Goal: Register for event/course

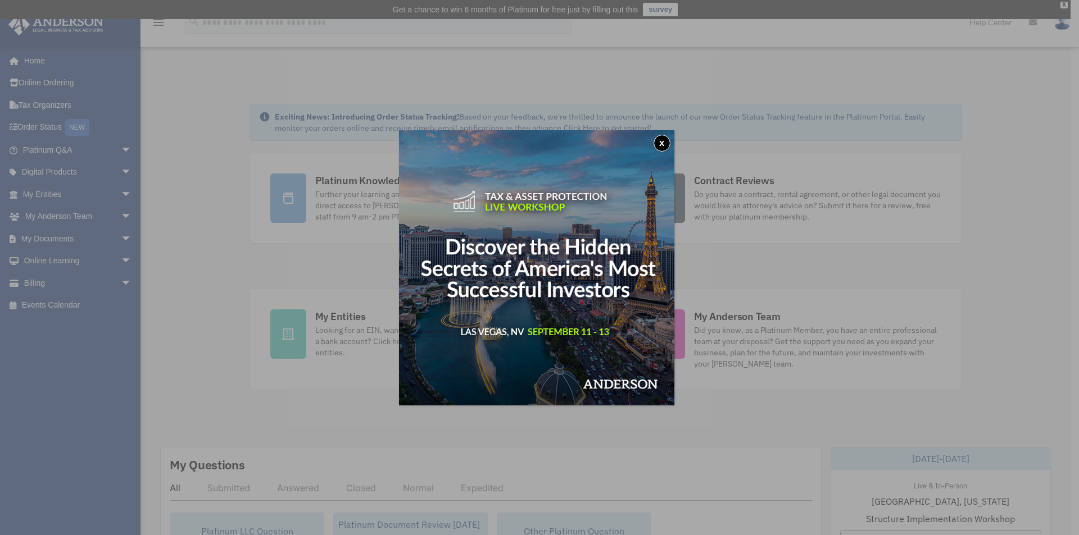
click at [662, 142] on button "x" at bounding box center [661, 143] width 17 height 17
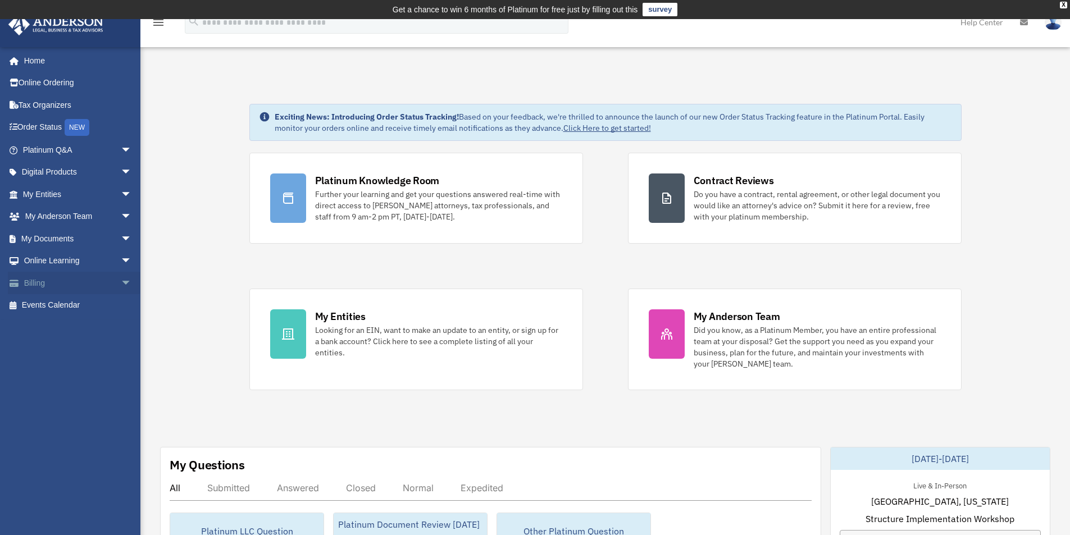
click at [34, 283] on link "Billing arrow_drop_down" at bounding box center [78, 283] width 141 height 22
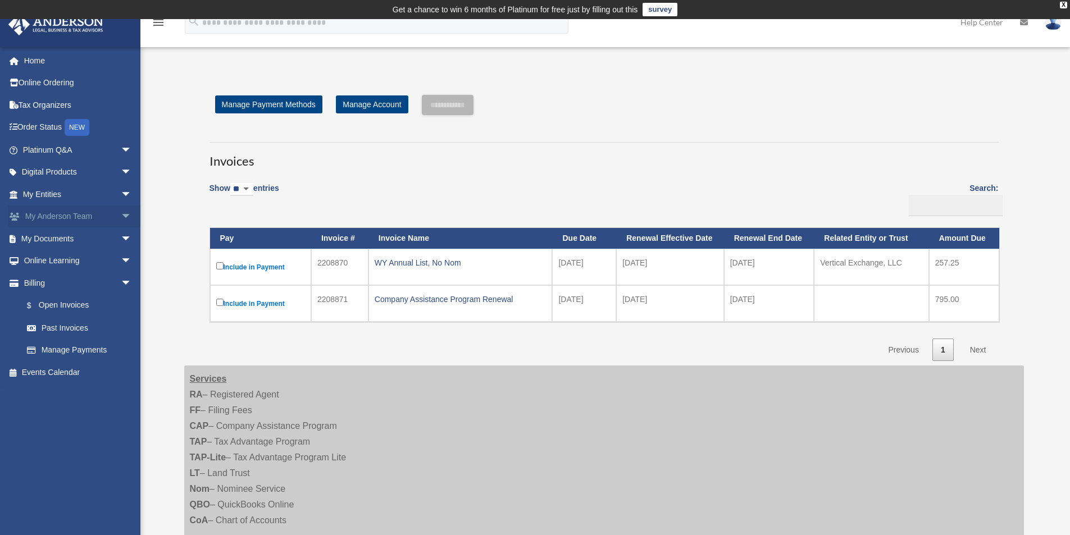
click at [121, 219] on span "arrow_drop_down" at bounding box center [132, 217] width 22 height 23
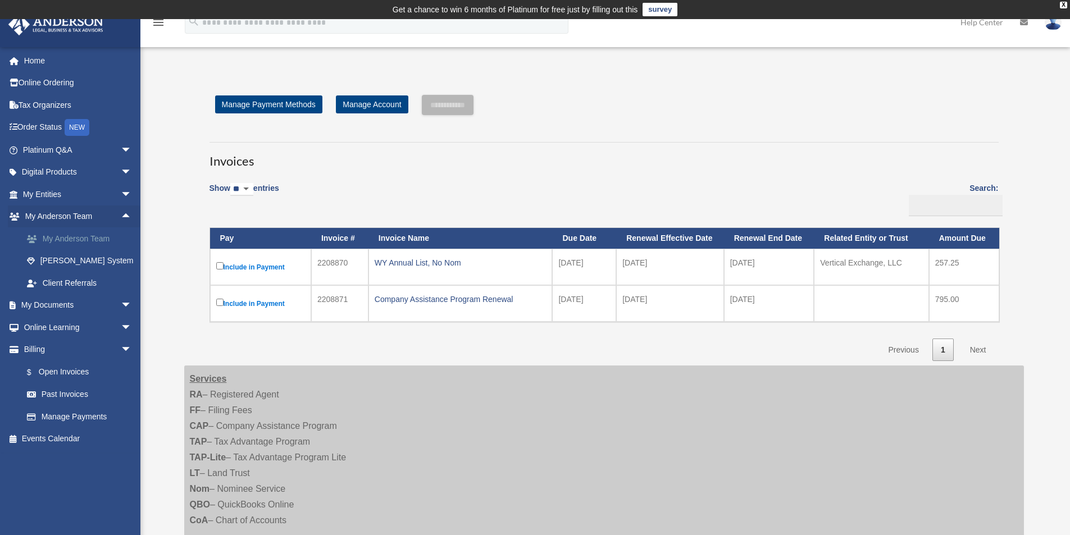
click at [74, 239] on link "My Anderson Team" at bounding box center [82, 239] width 133 height 22
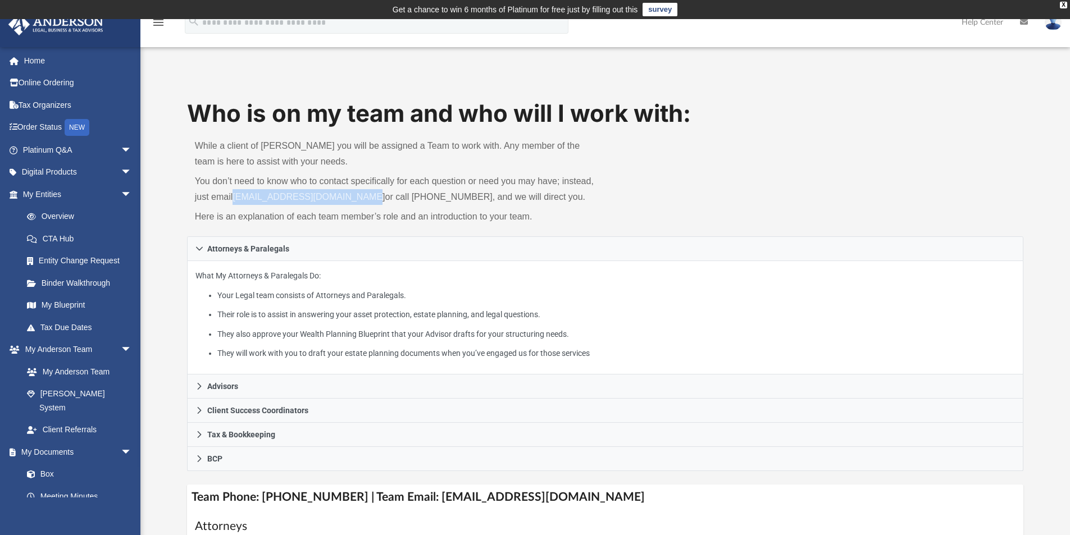
drag, startPoint x: 367, startPoint y: 196, endPoint x: 234, endPoint y: 200, distance: 132.6
click at [234, 200] on p "You don’t need to know who to contact specifically for each question or need yo…" at bounding box center [396, 189] width 403 height 31
copy link "myteam@andersonadvisors.com"
click at [55, 301] on link "My Blueprint" at bounding box center [82, 305] width 133 height 22
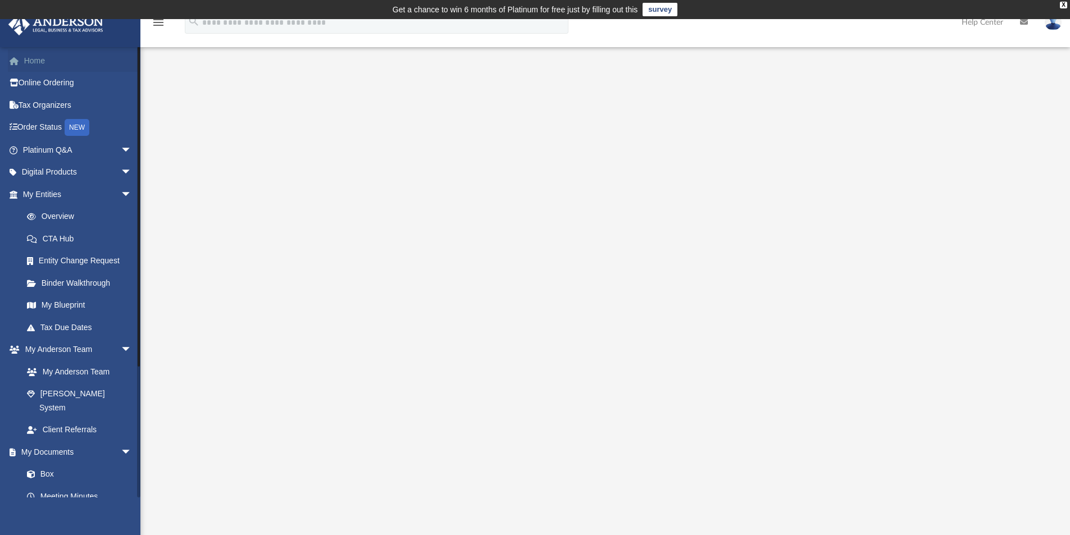
click at [35, 58] on link "Home" at bounding box center [78, 60] width 141 height 22
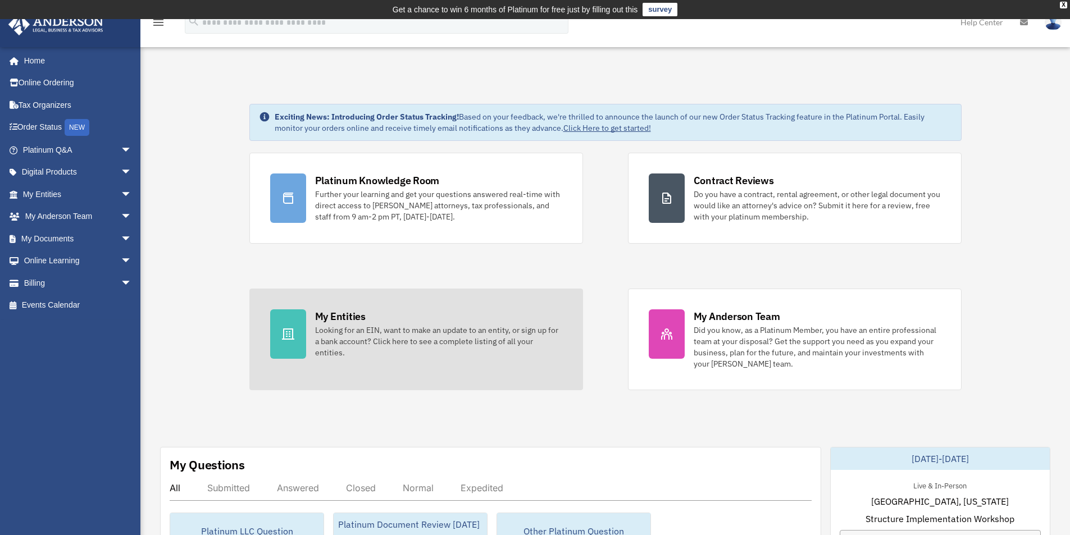
click at [337, 315] on div "My Entities" at bounding box center [340, 317] width 51 height 14
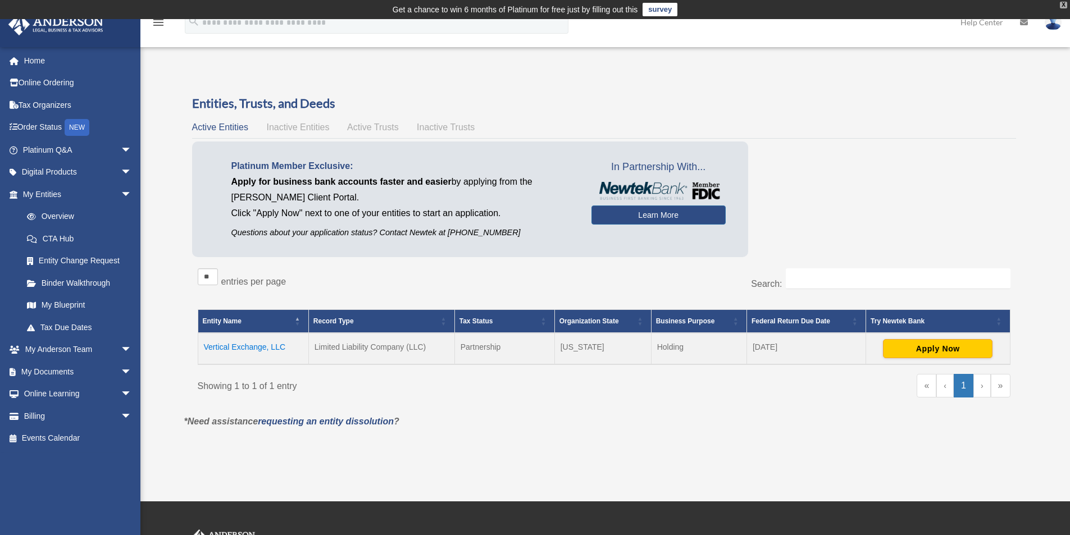
click at [1061, 3] on div "X" at bounding box center [1063, 5] width 7 height 7
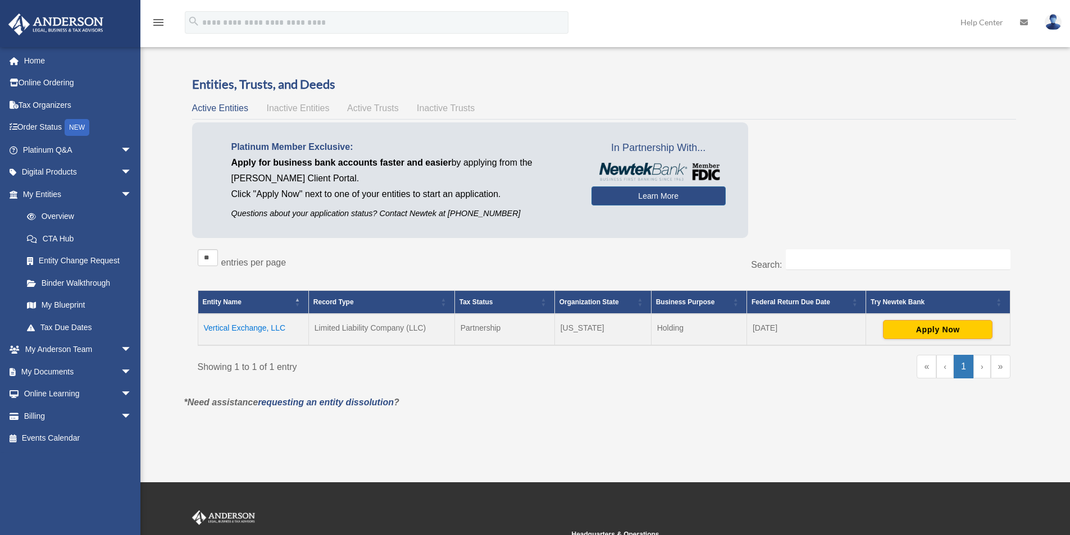
click at [1024, 22] on icon at bounding box center [1024, 23] width 8 height 8
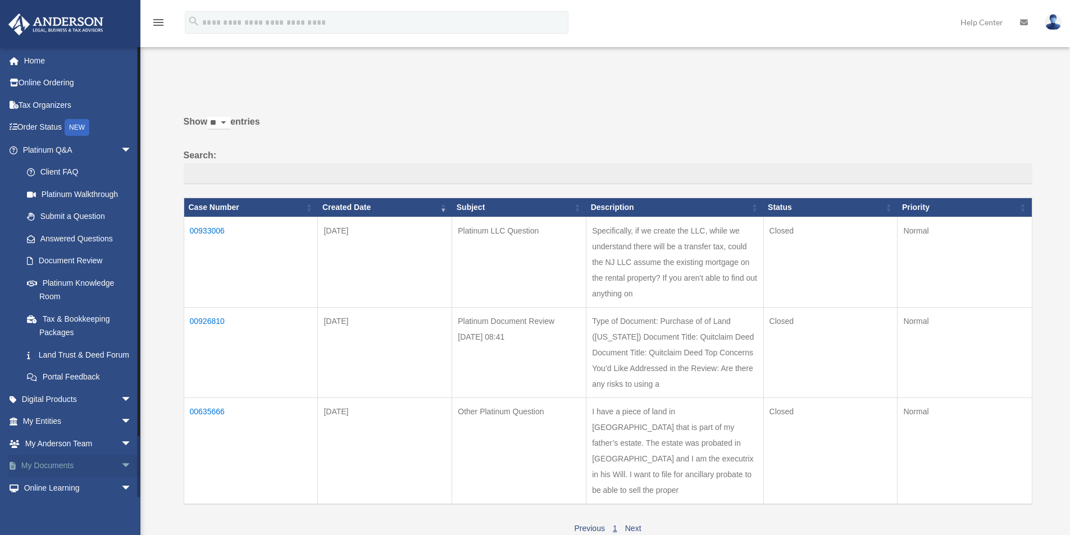
click at [121, 478] on span "arrow_drop_down" at bounding box center [132, 466] width 22 height 23
click at [49, 478] on link "My Documents arrow_drop_up" at bounding box center [78, 466] width 141 height 22
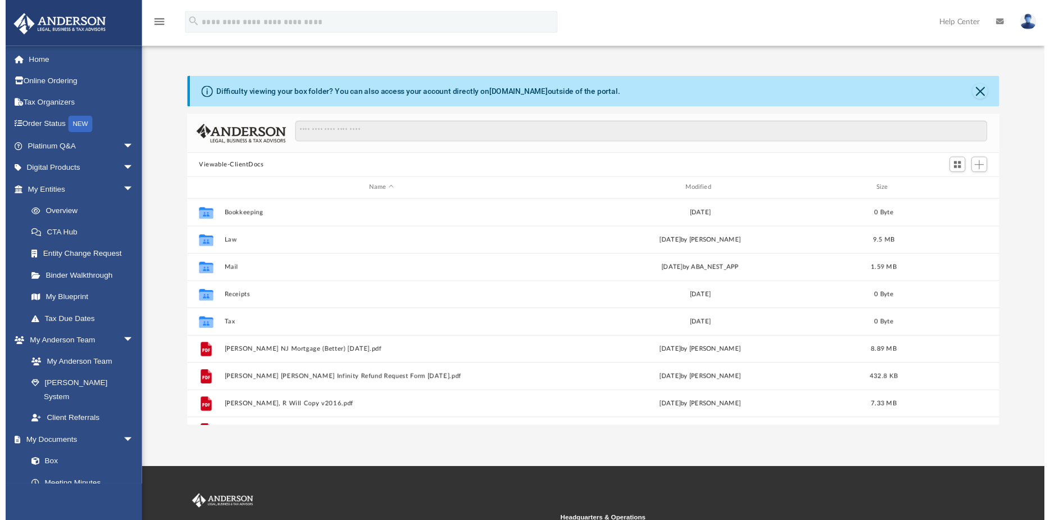
scroll to position [247, 828]
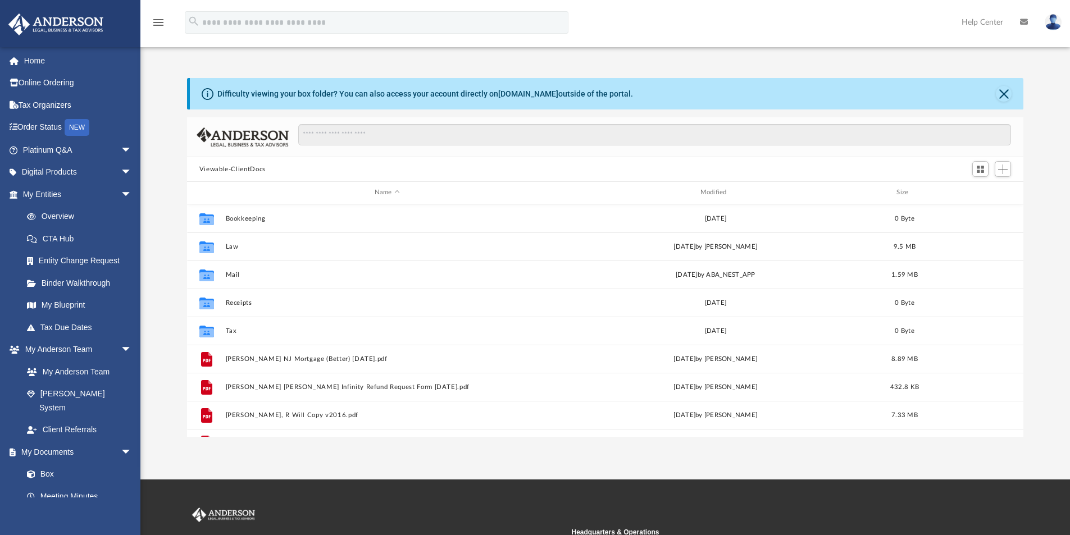
click at [1055, 21] on img at bounding box center [1053, 22] width 17 height 16
click at [46, 125] on link "Order Status NEW" at bounding box center [78, 127] width 141 height 23
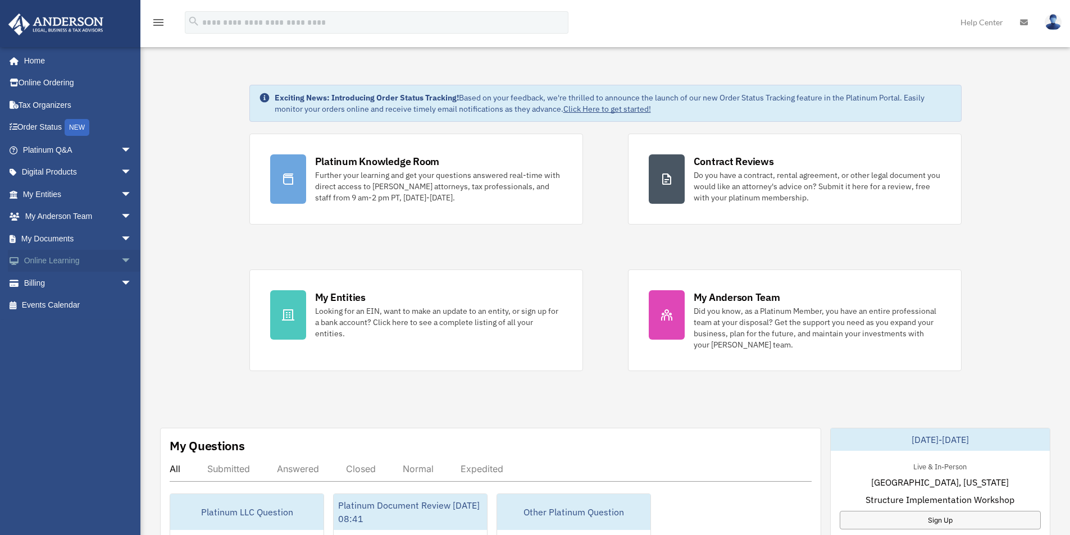
click at [121, 261] on span "arrow_drop_down" at bounding box center [132, 261] width 22 height 23
click at [52, 281] on link "Courses" at bounding box center [82, 283] width 133 height 22
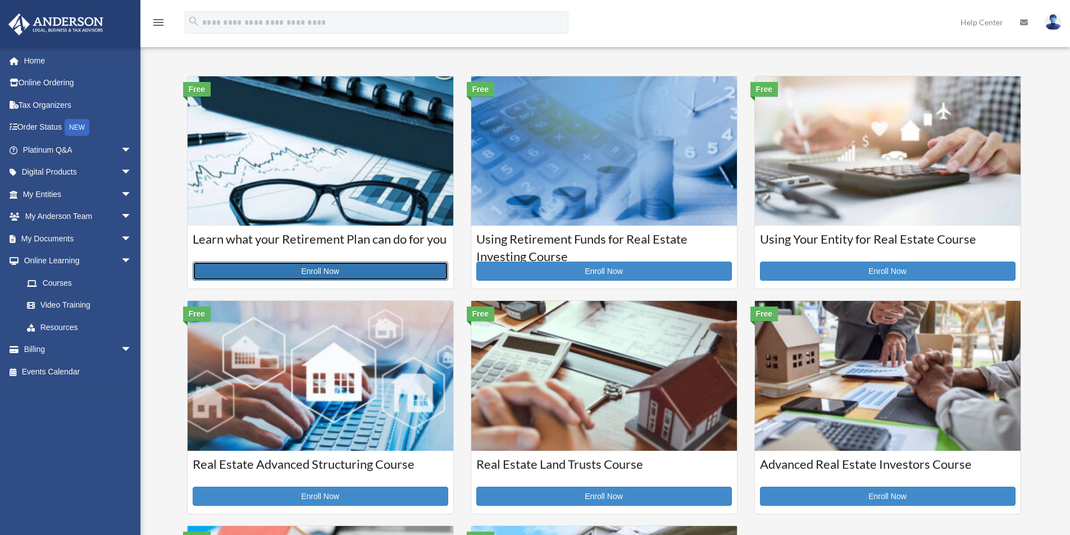
click at [358, 272] on link "Enroll Now" at bounding box center [321, 271] width 256 height 19
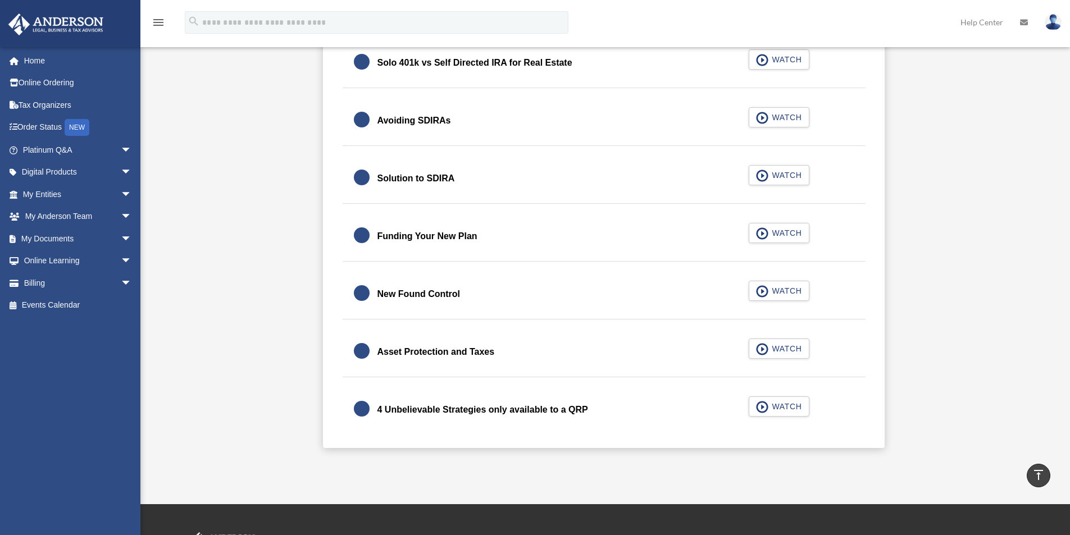
scroll to position [393, 0]
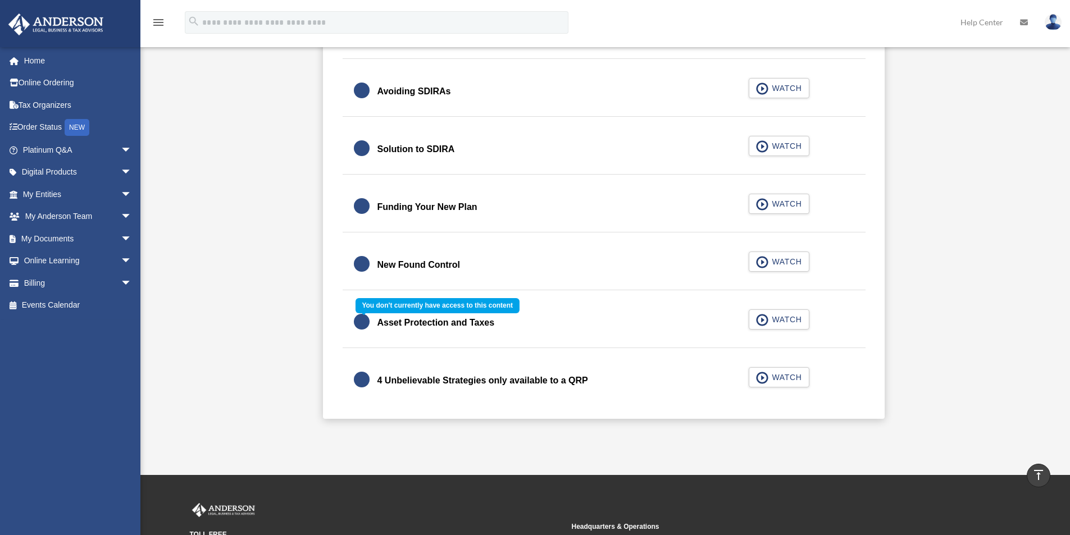
click at [780, 318] on div "Asset Protection and Taxes WATCH" at bounding box center [604, 323] width 551 height 50
click at [763, 318] on div "Asset Protection and Taxes WATCH" at bounding box center [604, 323] width 551 height 50
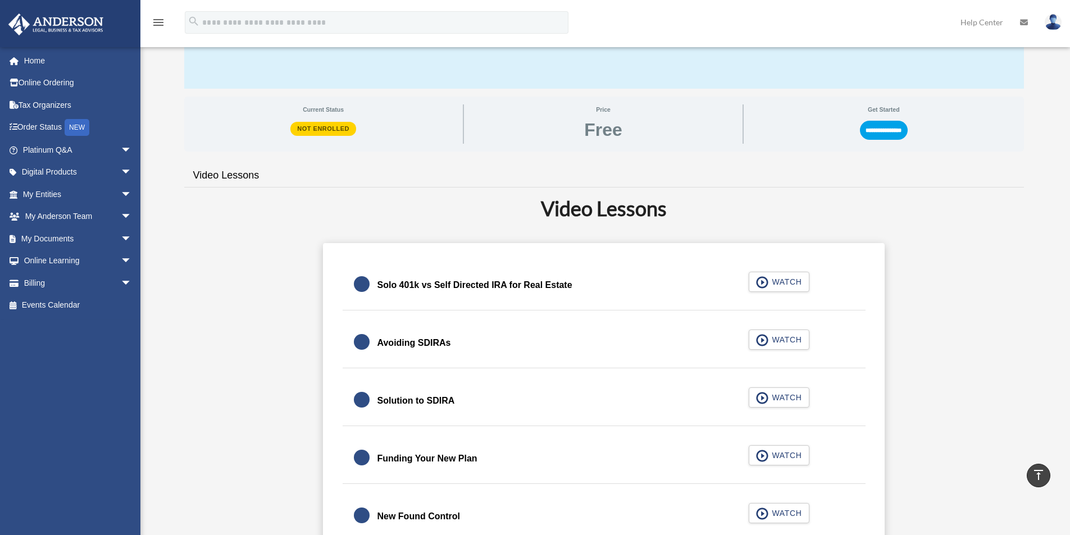
scroll to position [112, 0]
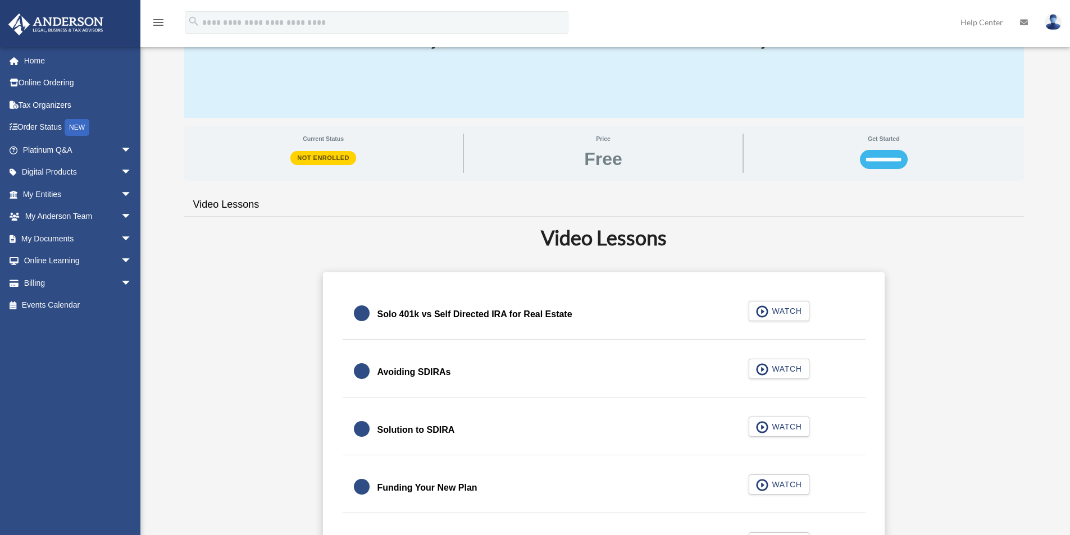
click at [886, 160] on input "**********" at bounding box center [884, 159] width 48 height 19
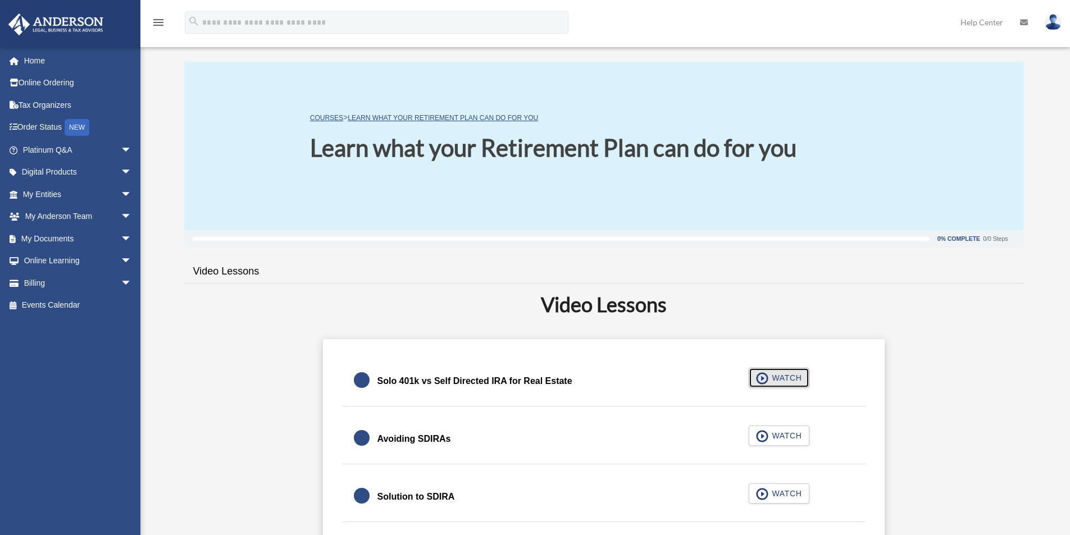
click at [760, 374] on span "button" at bounding box center [762, 378] width 13 height 12
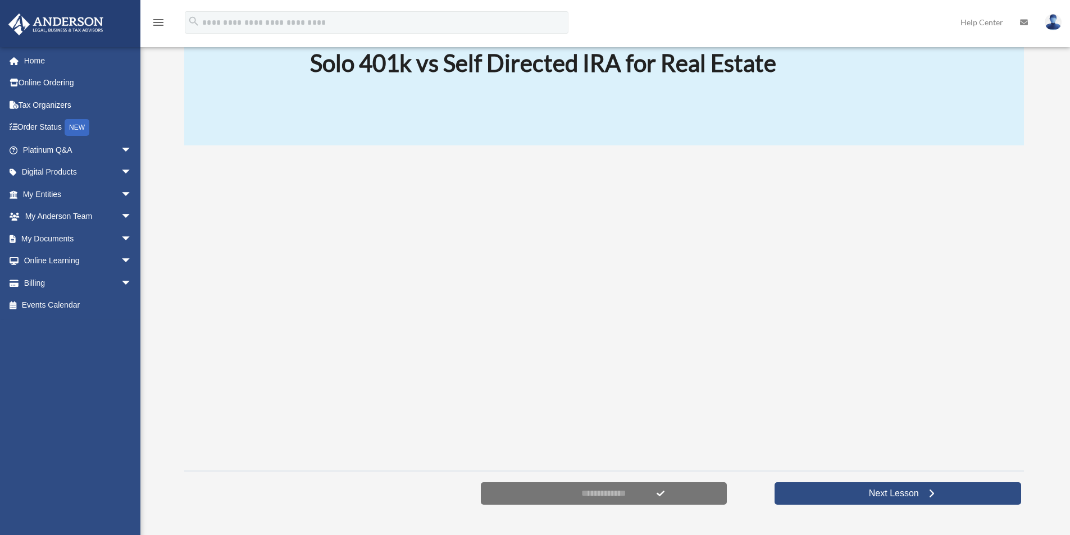
scroll to position [169, 0]
